Goal: Find specific page/section: Find specific page/section

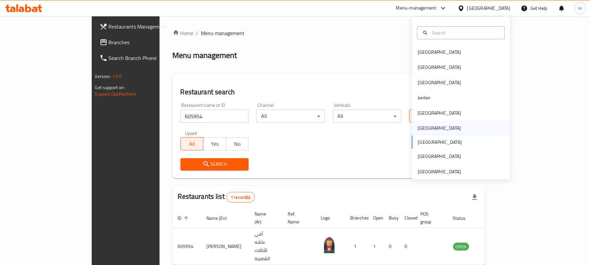
click at [427, 130] on div "[GEOGRAPHIC_DATA]" at bounding box center [440, 128] width 54 height 15
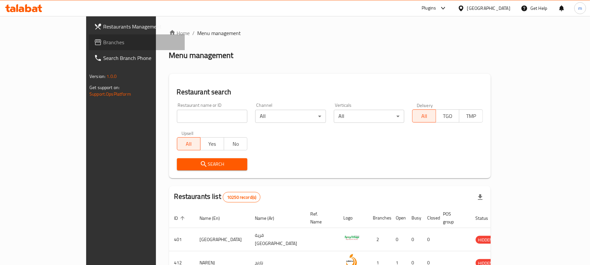
click at [103, 42] on span "Branches" at bounding box center [141, 42] width 76 height 8
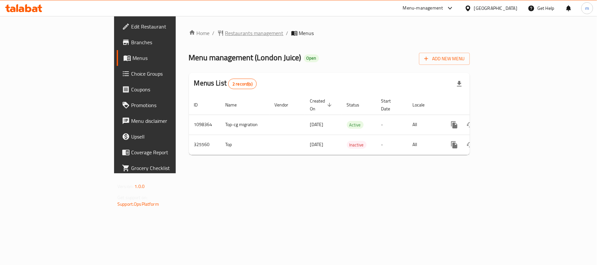
click at [225, 35] on span "Restaurants management" at bounding box center [254, 33] width 58 height 8
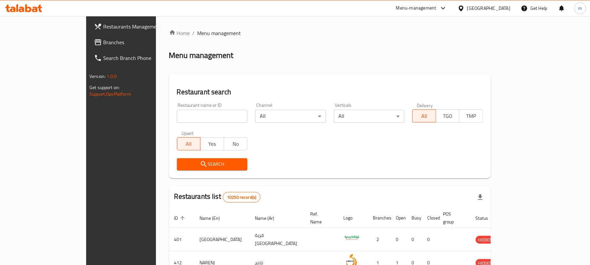
click at [177, 118] on input "search" at bounding box center [212, 116] width 71 height 13
paste input "629701"
type input "629701"
click at [200, 160] on icon "submit" at bounding box center [204, 164] width 8 height 8
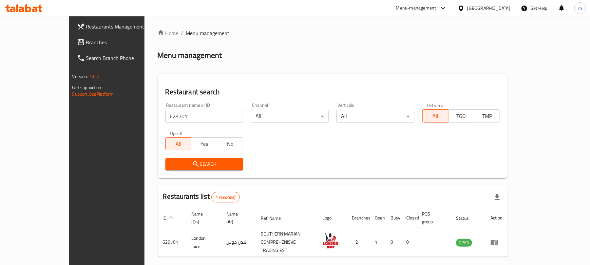
click at [207, 167] on span "Search" at bounding box center [204, 164] width 67 height 8
click at [86, 38] on span "Branches" at bounding box center [124, 42] width 76 height 8
